Goal: Complete application form: Fill out and submit a form for a specific purpose

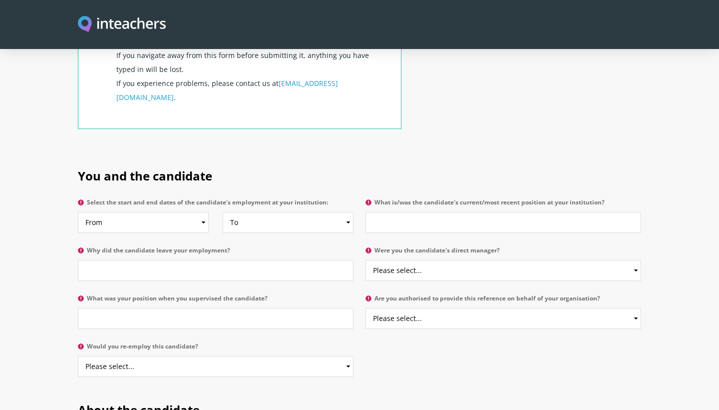
scroll to position [413, 0]
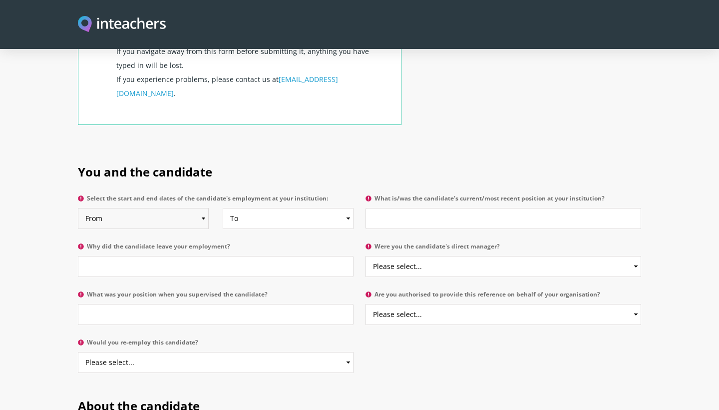
select select "2024"
select select
click at [398, 208] on input "What is/was the candidate's current/most recent position at your institution?" at bounding box center [504, 218] width 276 height 21
click at [410, 208] on input "Special Educaiton Co" at bounding box center [504, 218] width 276 height 21
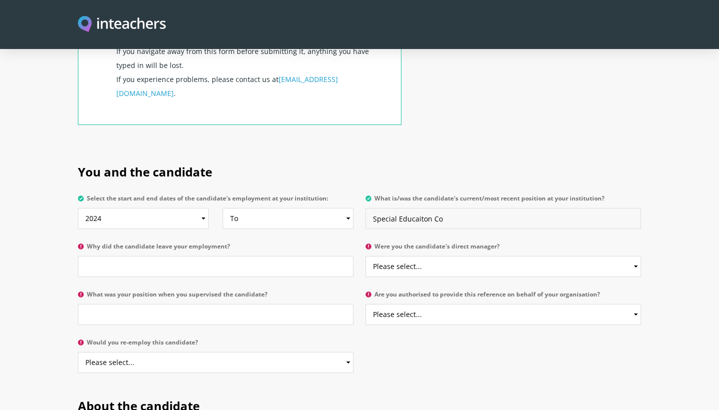
click at [411, 208] on input "Special Educaiton Co" at bounding box center [504, 218] width 276 height 21
click at [497, 208] on input "Special Education Co" at bounding box center [504, 218] width 276 height 21
type input "Special Education Coordinator"
click at [248, 256] on input "Why did the candidate leave your employment?" at bounding box center [216, 266] width 276 height 21
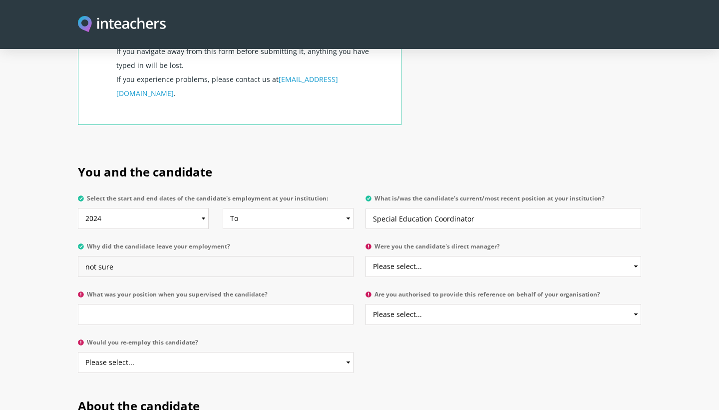
type input "not sure"
select select "Yes"
click at [173, 304] on input "What was your position when you supervised the candidate?" at bounding box center [216, 314] width 276 height 21
type input "Principal"
select select "Yes"
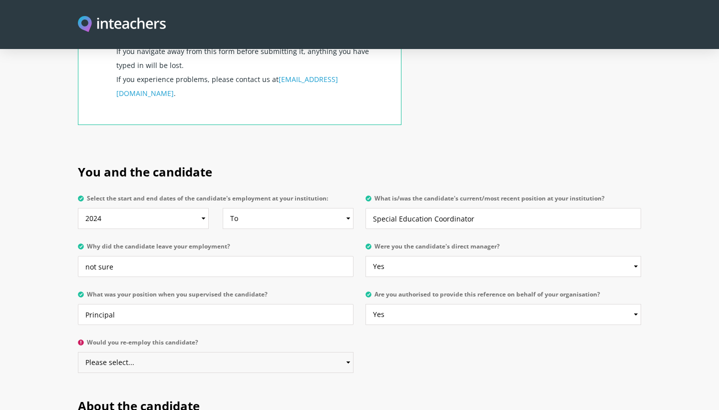
select select "Yes"
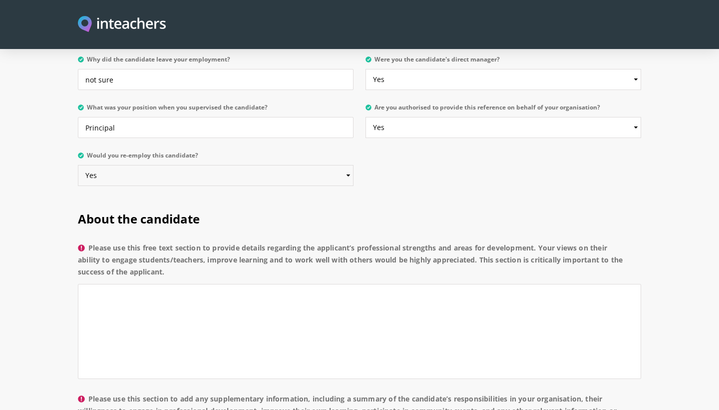
scroll to position [626, 0]
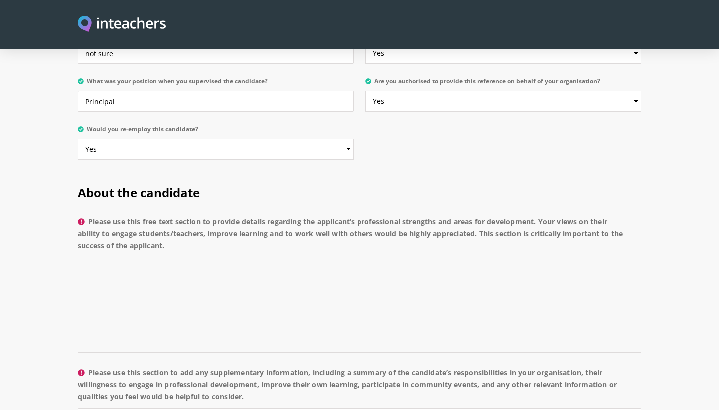
click at [232, 259] on textarea "Please use this free text section to provide details regarding the applicant’s …" at bounding box center [359, 305] width 563 height 95
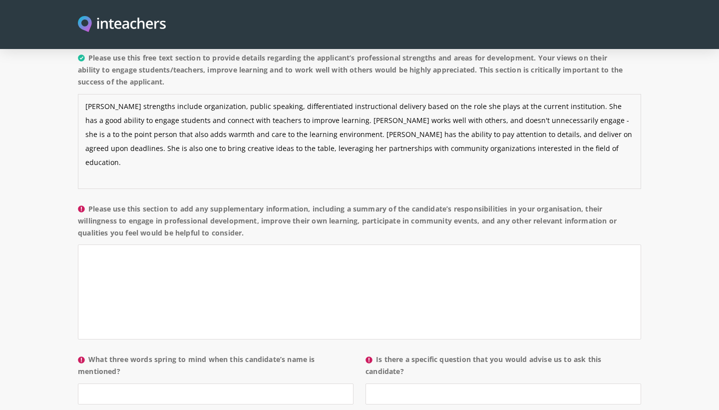
scroll to position [800, 0]
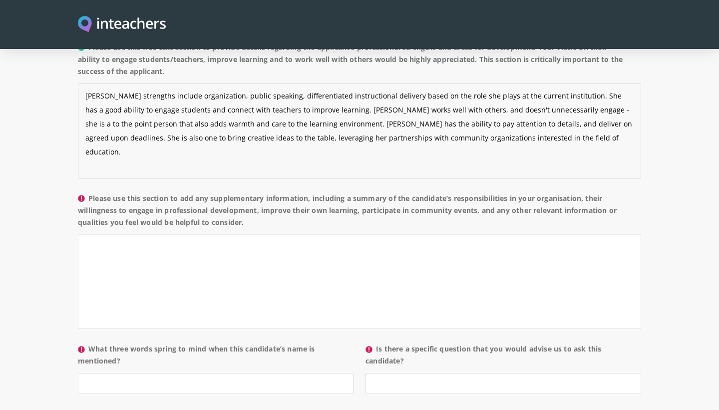
type textarea "[PERSON_NAME] strengths include organization, public speaking, differentiated i…"
click at [207, 234] on textarea "Please use this section to add any supplementary information, including a summa…" at bounding box center [359, 281] width 563 height 95
type textarea "T"
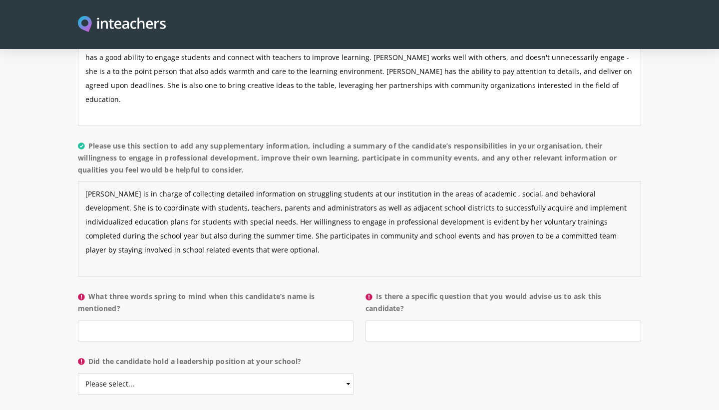
scroll to position [853, 0]
type textarea "[PERSON_NAME] is in charge of collecting detailed information on struggling stu…"
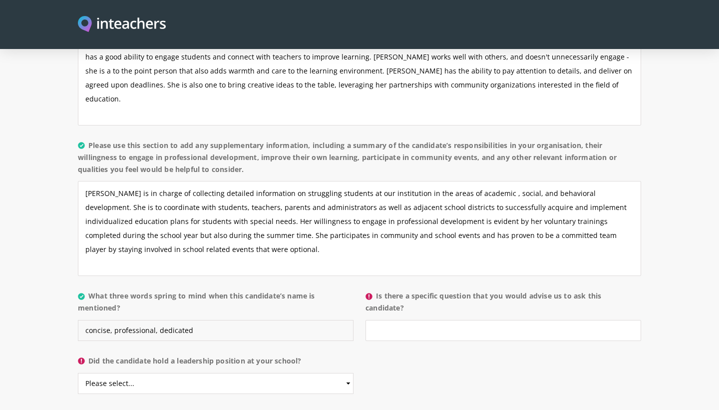
type input "concise, professional, dedicated"
click at [428, 320] on input "Is there a specific question that you would advise us to ask this candidate?" at bounding box center [504, 330] width 276 height 21
type input "no"
select select "No"
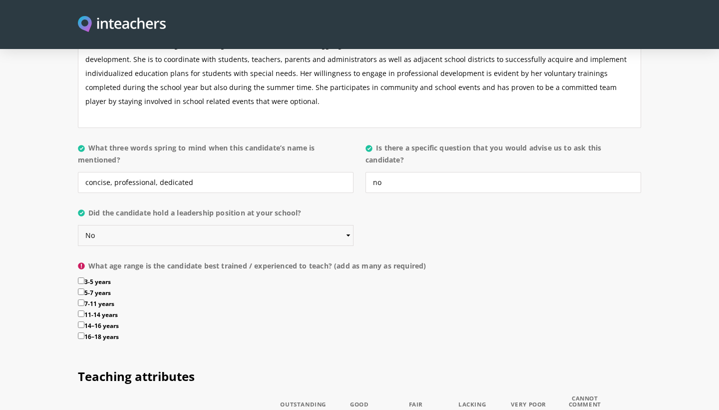
scroll to position [1008, 0]
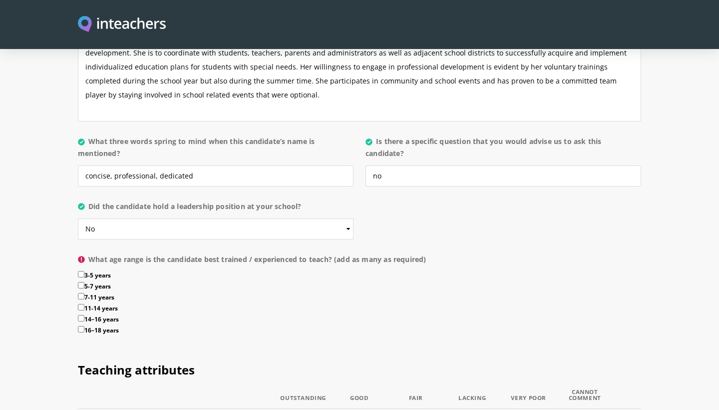
click at [80, 304] on input "11-14 years" at bounding box center [81, 307] width 6 height 6
checkbox input "true"
click at [82, 293] on input "7-11 years" at bounding box center [81, 296] width 6 height 6
checkbox input "true"
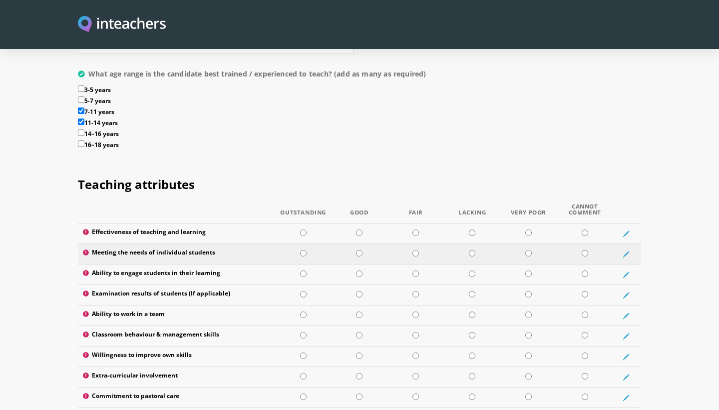
scroll to position [1194, 0]
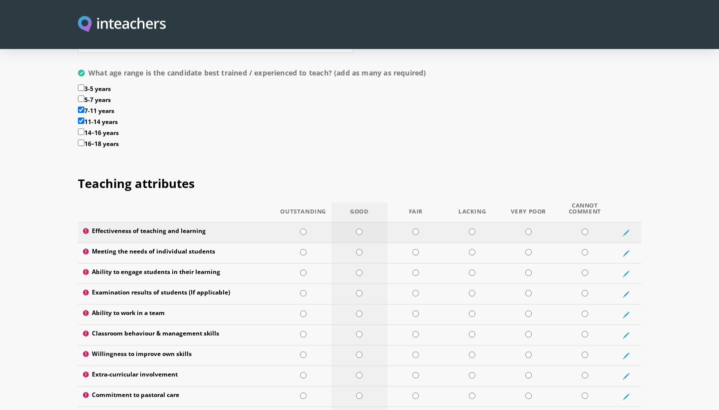
click at [365, 222] on td at bounding box center [360, 232] width 56 height 20
radio input "true"
click at [369, 243] on td at bounding box center [360, 253] width 56 height 20
radio input "true"
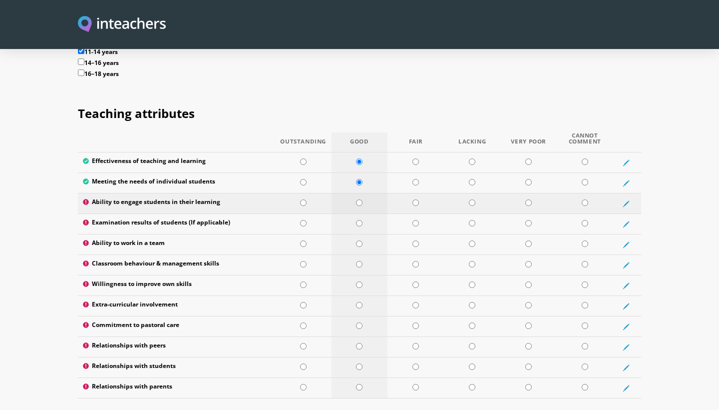
scroll to position [1267, 0]
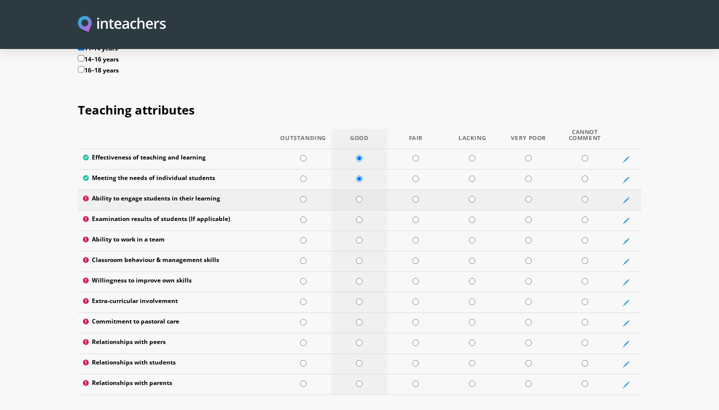
click at [362, 196] on input "radio" at bounding box center [359, 199] width 6 height 6
radio input "true"
click at [357, 210] on td at bounding box center [360, 220] width 56 height 20
radio input "true"
click at [359, 251] on td at bounding box center [360, 261] width 56 height 20
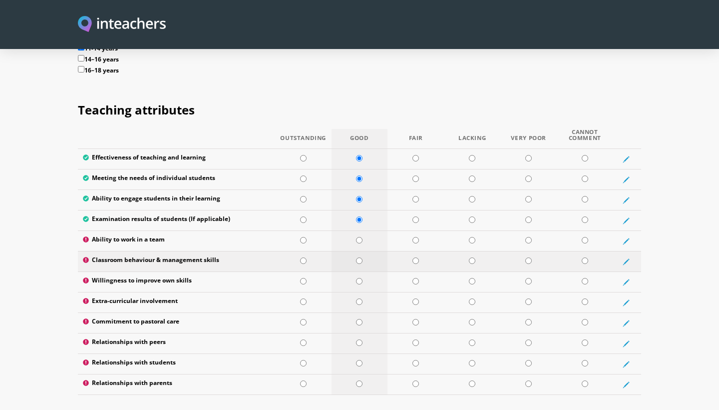
radio input "true"
click at [323, 231] on td at bounding box center [303, 241] width 56 height 20
radio input "true"
click at [410, 251] on td at bounding box center [416, 261] width 56 height 20
radio input "true"
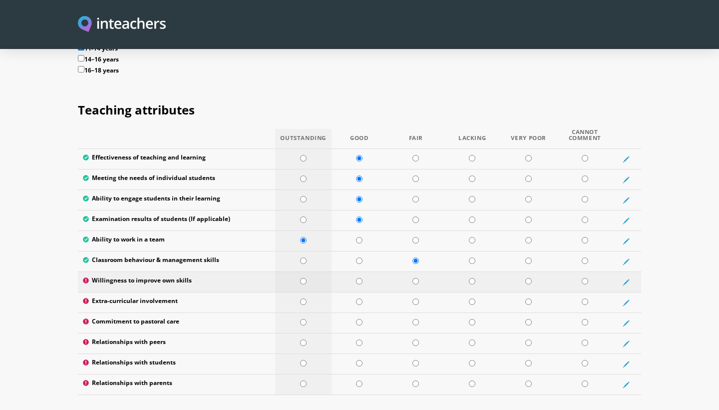
click at [326, 272] on td at bounding box center [303, 282] width 56 height 20
radio input "true"
click at [366, 292] on td at bounding box center [360, 302] width 56 height 20
radio input "true"
click at [362, 319] on input "radio" at bounding box center [359, 322] width 6 height 6
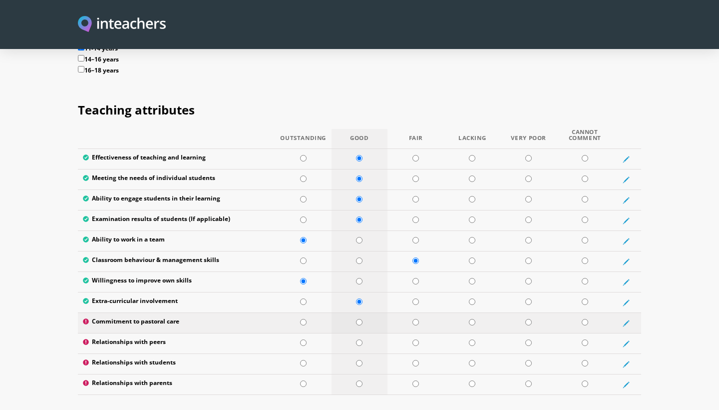
radio input "true"
click at [330, 333] on td at bounding box center [303, 343] width 56 height 20
radio input "true"
click at [368, 354] on td at bounding box center [360, 364] width 56 height 20
radio input "true"
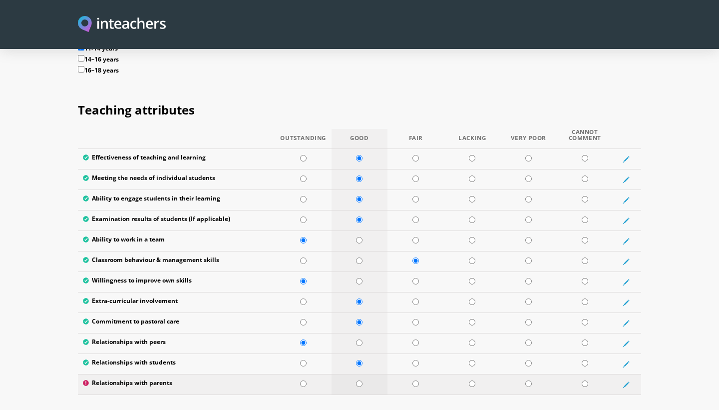
click at [368, 374] on td at bounding box center [360, 384] width 56 height 20
radio input "true"
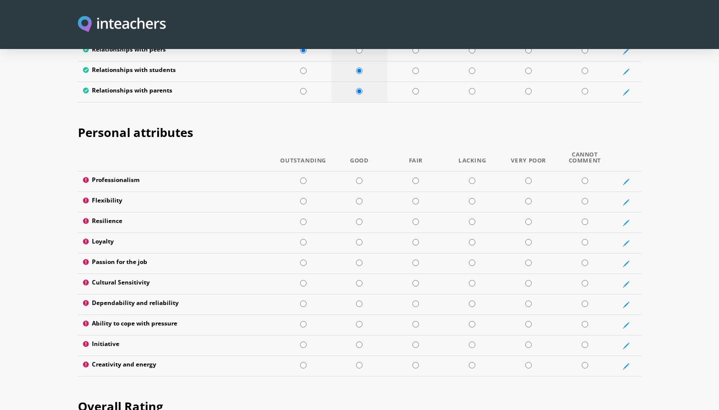
scroll to position [1561, 0]
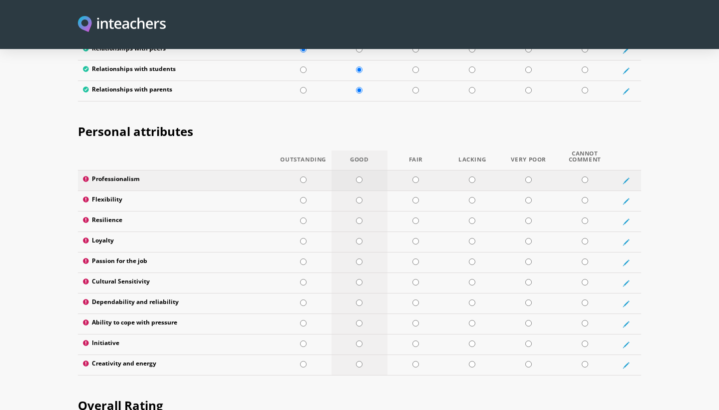
click at [368, 170] on td at bounding box center [360, 180] width 56 height 20
radio input "true"
click at [401, 191] on td at bounding box center [416, 201] width 56 height 20
radio input "true"
click at [353, 211] on td at bounding box center [360, 221] width 56 height 20
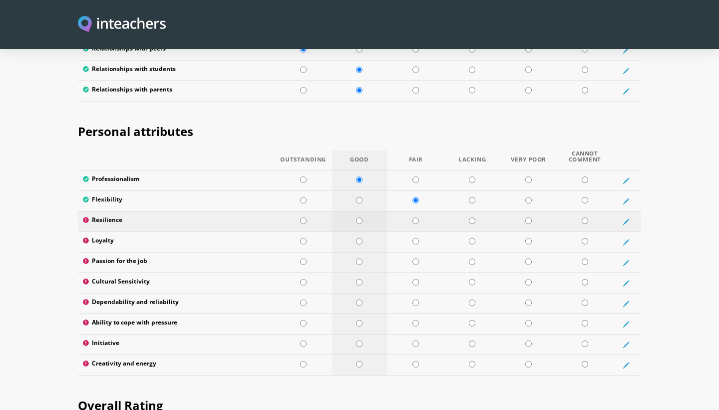
radio input "true"
click at [356, 232] on td at bounding box center [360, 242] width 56 height 20
radio input "true"
click at [337, 252] on td at bounding box center [360, 262] width 56 height 20
radio input "true"
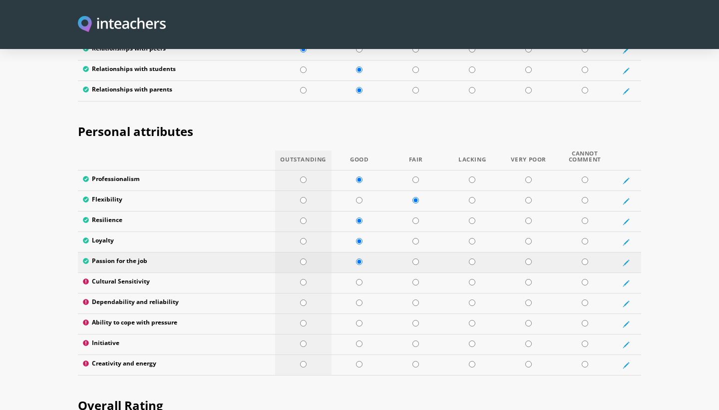
click at [329, 252] on td at bounding box center [303, 262] width 56 height 20
radio input "true"
click at [332, 273] on td at bounding box center [360, 283] width 56 height 20
radio input "true"
click at [321, 273] on td at bounding box center [303, 283] width 56 height 20
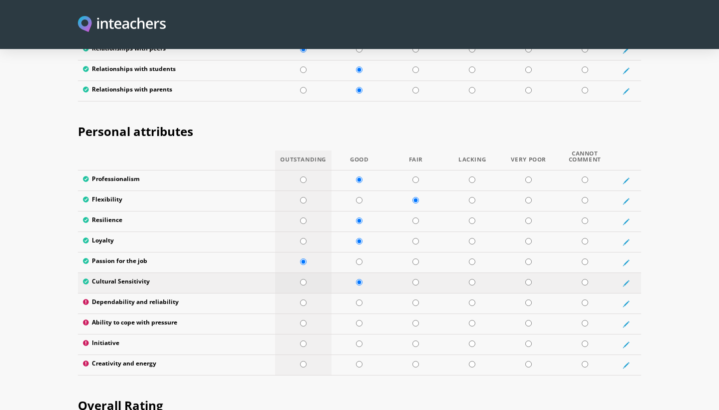
radio input "true"
click at [391, 293] on td at bounding box center [416, 303] width 56 height 20
radio input "true"
click at [345, 314] on td at bounding box center [360, 324] width 56 height 20
radio input "true"
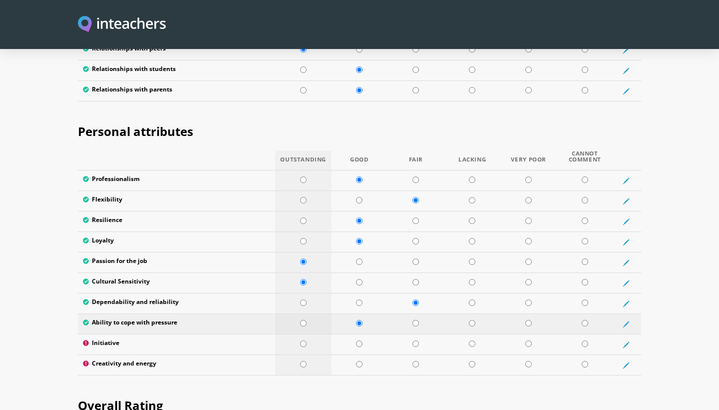
click at [330, 314] on td at bounding box center [303, 324] width 56 height 20
radio input "true"
click at [352, 334] on td at bounding box center [360, 344] width 56 height 20
radio input "true"
click at [351, 355] on td at bounding box center [360, 365] width 56 height 20
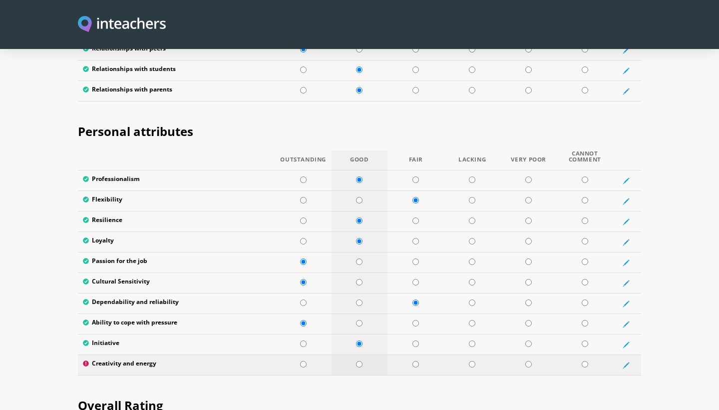
radio input "true"
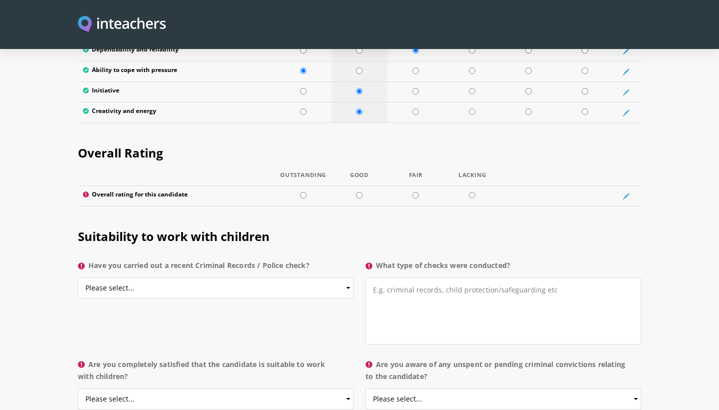
scroll to position [1813, 0]
click at [364, 185] on td at bounding box center [360, 195] width 56 height 20
radio input "true"
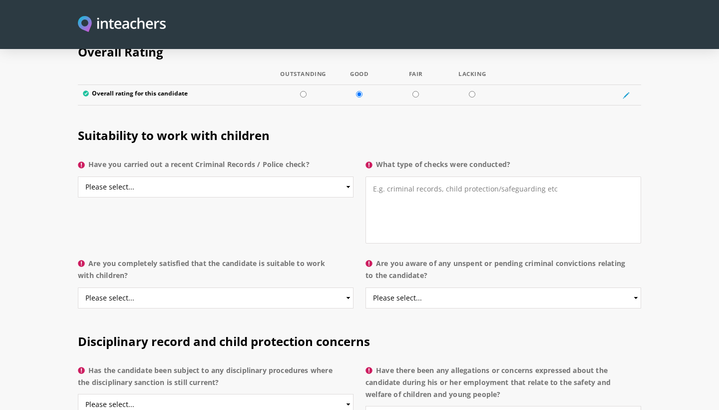
scroll to position [1916, 0]
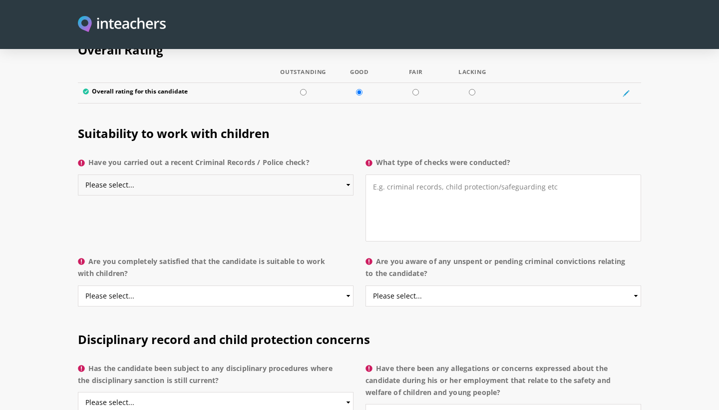
select select "Yes"
click at [412, 174] on textarea "What type of checks were conducted?" at bounding box center [504, 207] width 276 height 67
type textarea "criminal background check"
select select "Yes"
select select "No"
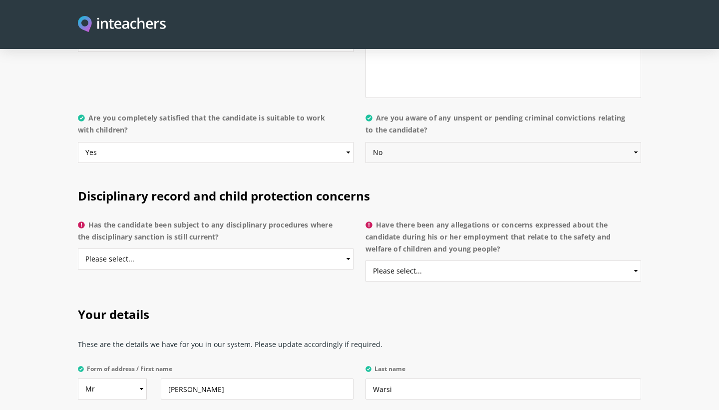
scroll to position [2061, 0]
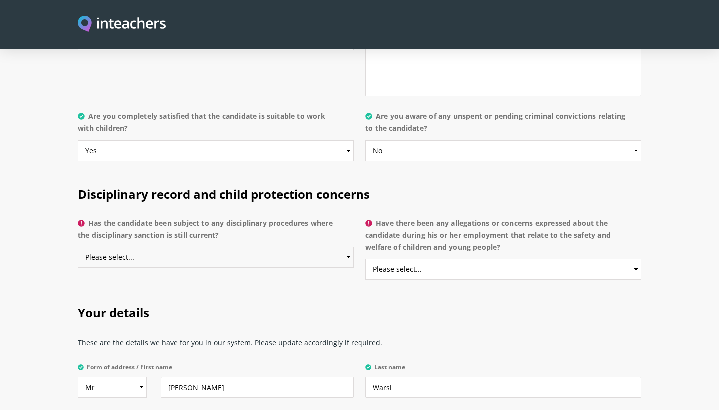
select select "No"
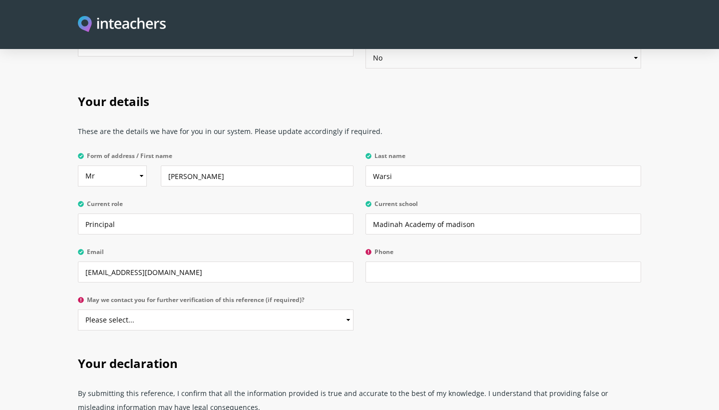
scroll to position [2289, 0]
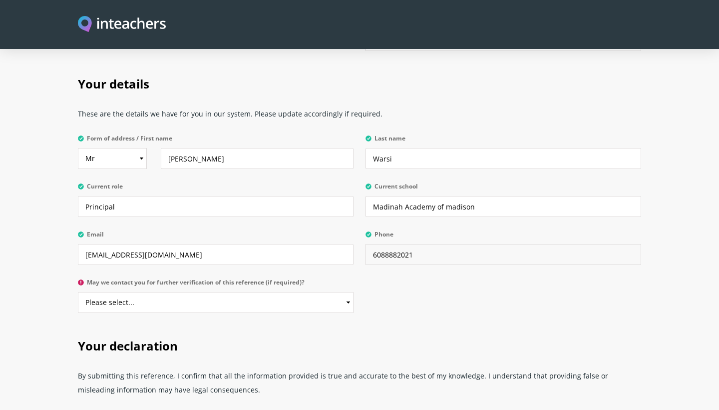
type input "6088882021"
select select "No"
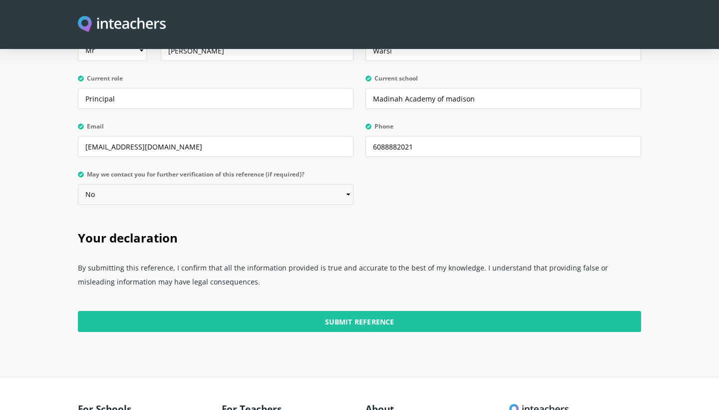
scroll to position [2418, 0]
